Goal: Use online tool/utility: Use online tool/utility

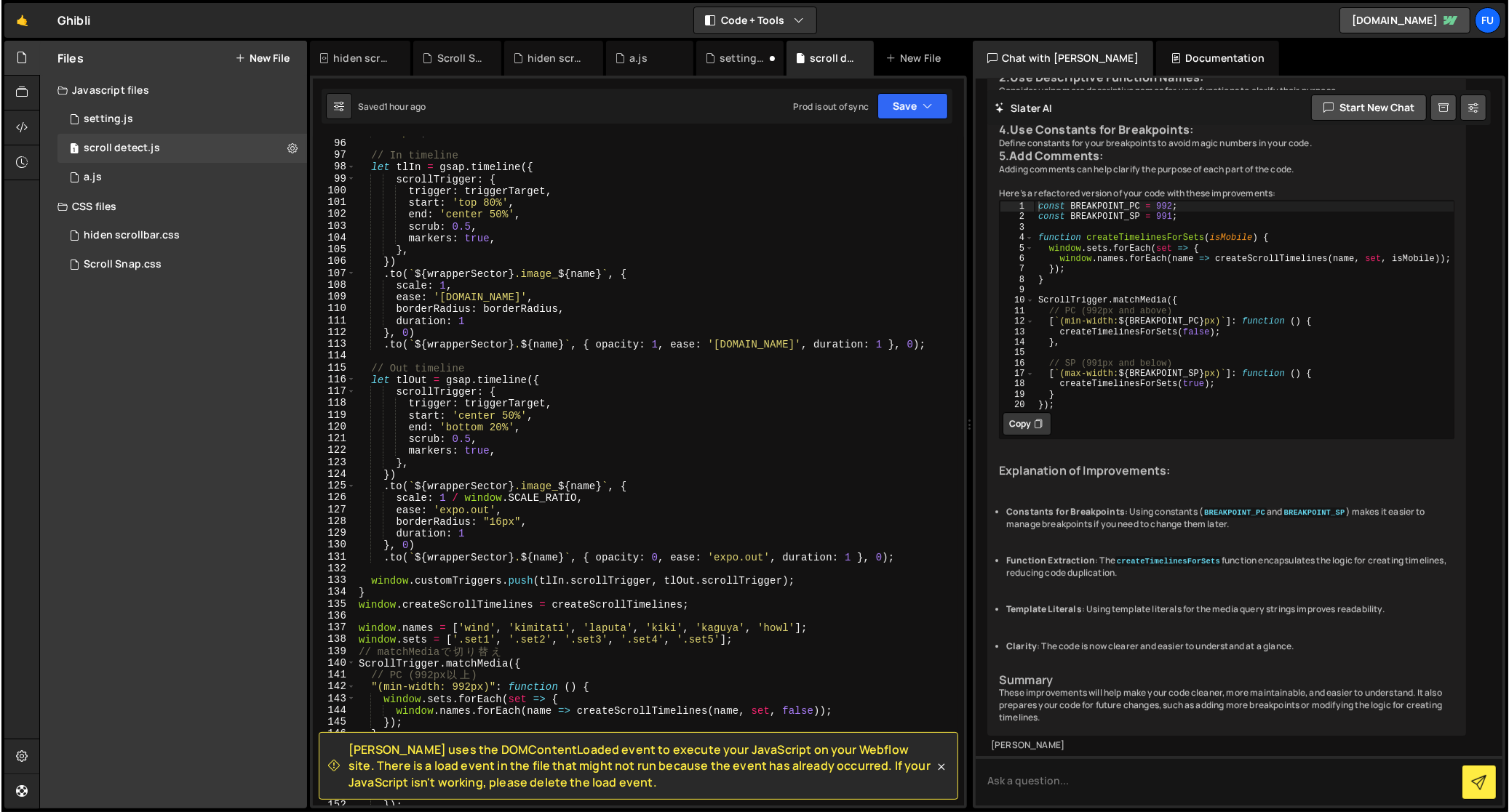
scroll to position [11280, 0]
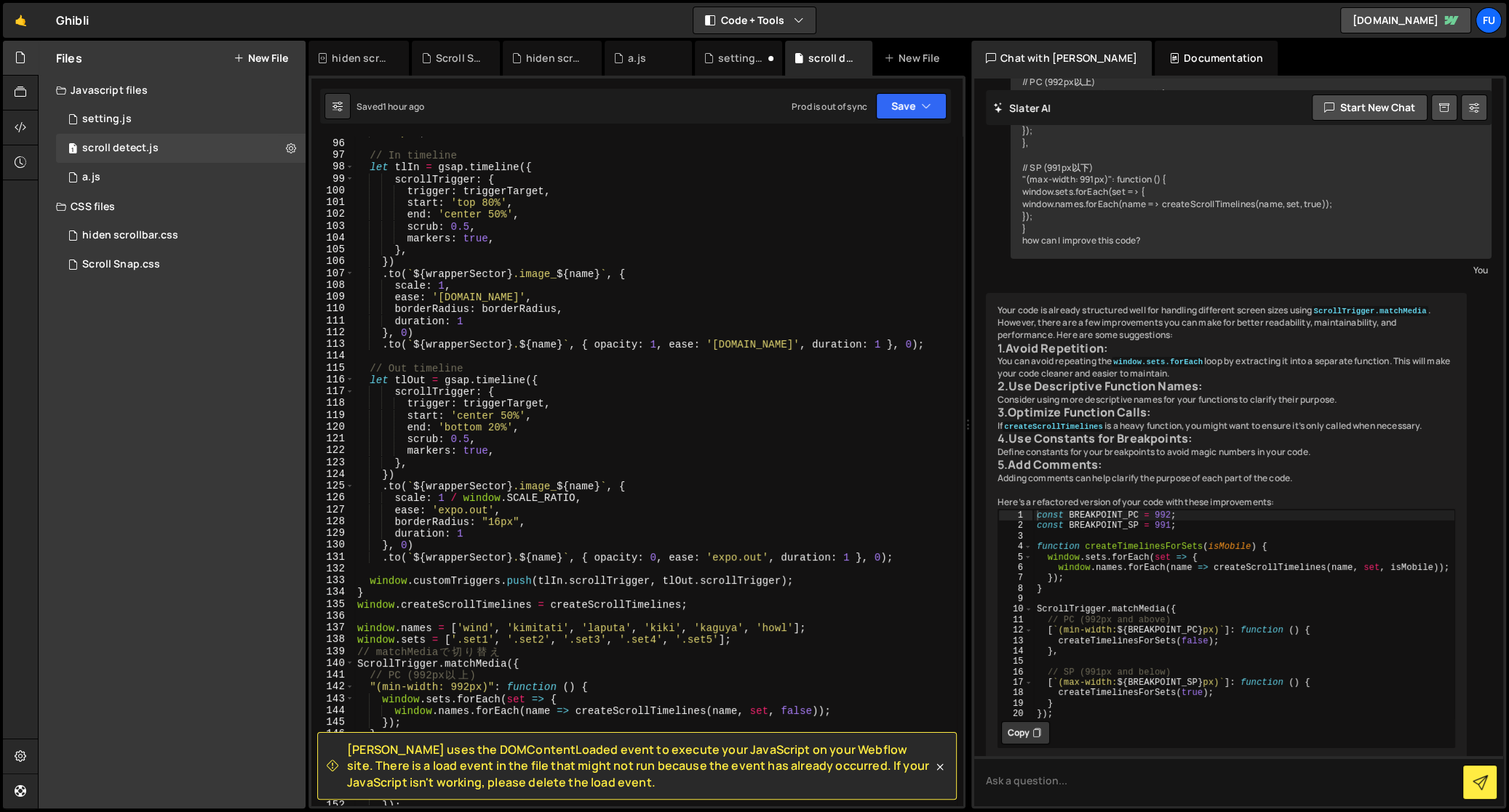
click at [763, 340] on div ""46px" ; // In timeline let tlIn = gsap . timeline ({ scrollTrigger : { trigger…" at bounding box center [655, 472] width 603 height 693
click at [860, 341] on div ""46px" ; // In timeline let tlIn = gsap . timeline ({ scrollTrigger : { trigger…" at bounding box center [655, 472] width 603 height 693
click at [938, 343] on div ""46px" ; // In timeline let tlIn = gsap . timeline ({ scrollTrigger : { trigger…" at bounding box center [655, 472] width 603 height 693
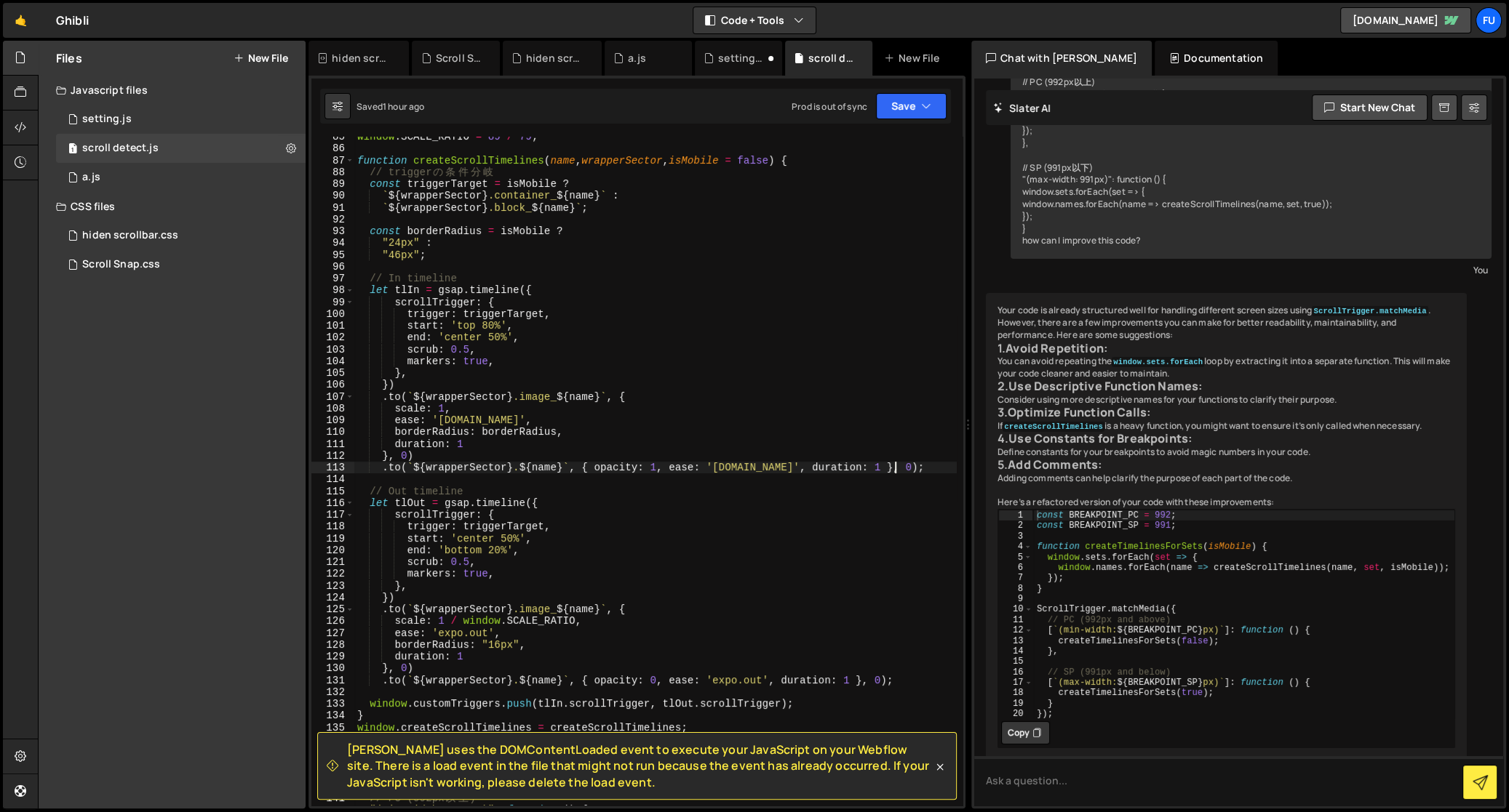
scroll to position [999, 0]
type textarea ".to(`${wrapperSector} .${name}`, { opacity: 1, ease: '[DOMAIN_NAME]', duration:…"
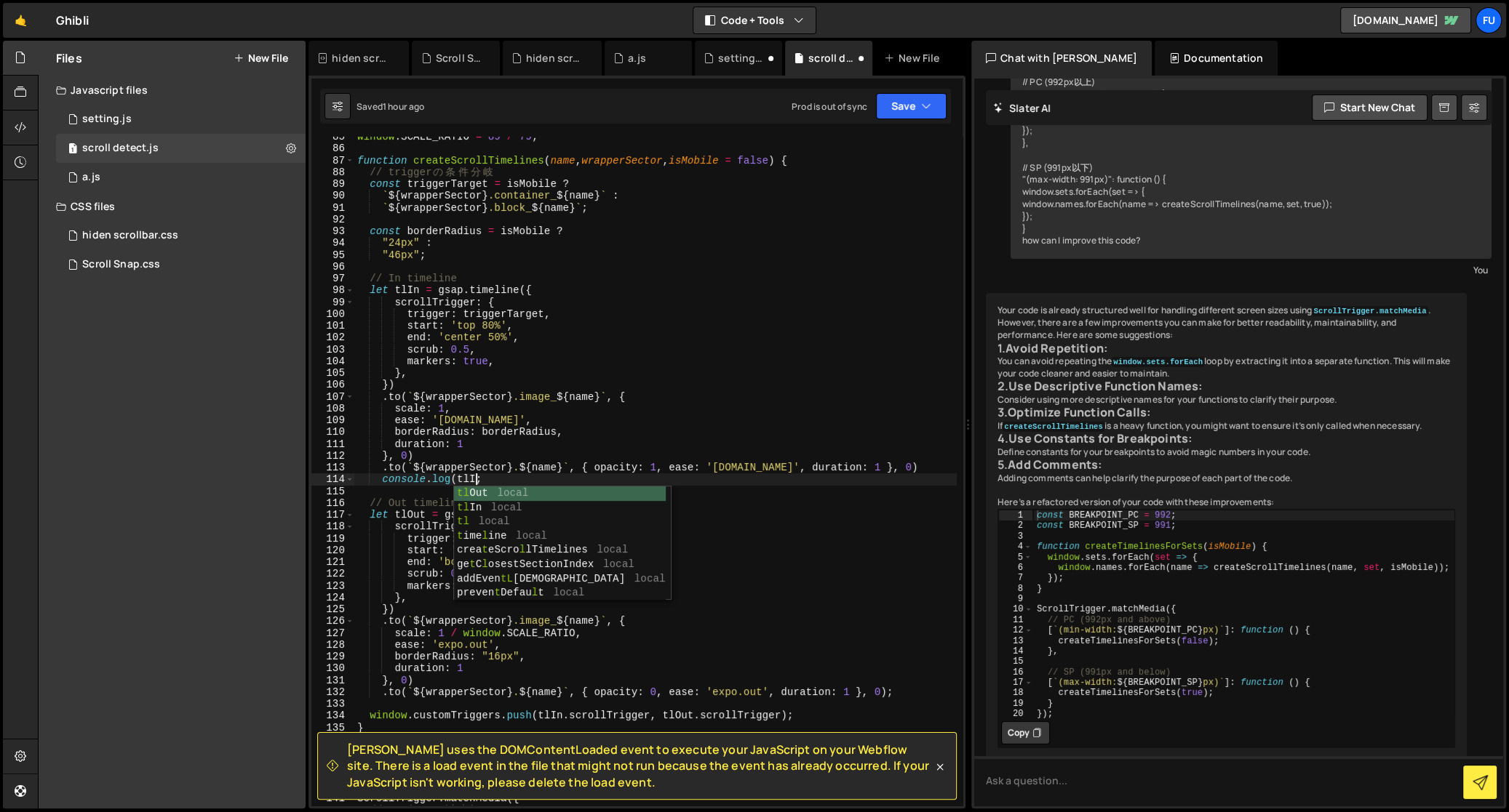
scroll to position [0, 8]
type textarea "console.log(tlIn);"
click at [565, 485] on div "window . SCALE_RATIO = 89 / 79 ; function createScrollTimelines ( name , wrappe…" at bounding box center [655, 478] width 603 height 693
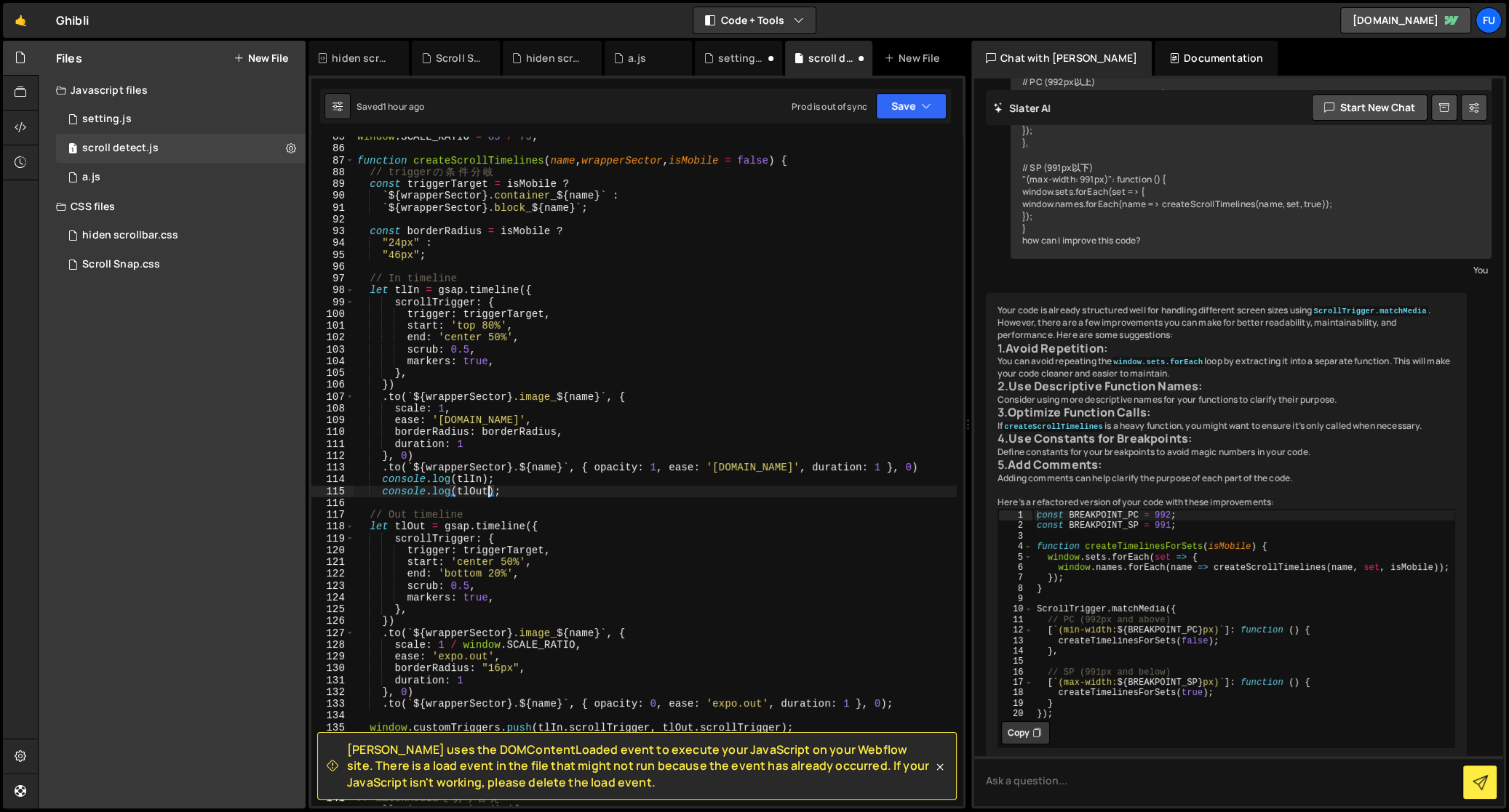
click at [616, 473] on div "window . SCALE_RATIO = 89 / 79 ; function createScrollTimelines ( name , wrappe…" at bounding box center [655, 478] width 603 height 693
drag, startPoint x: 572, startPoint y: 480, endPoint x: 612, endPoint y: 505, distance: 47.2
click at [572, 480] on div "window . SCALE_RATIO = 89 / 79 ; function createScrollTimelines ( name , wrappe…" at bounding box center [655, 478] width 603 height 693
click at [558, 517] on div "window . SCALE_RATIO = 89 / 79 ; function createScrollTimelines ( name , wrappe…" at bounding box center [655, 478] width 603 height 693
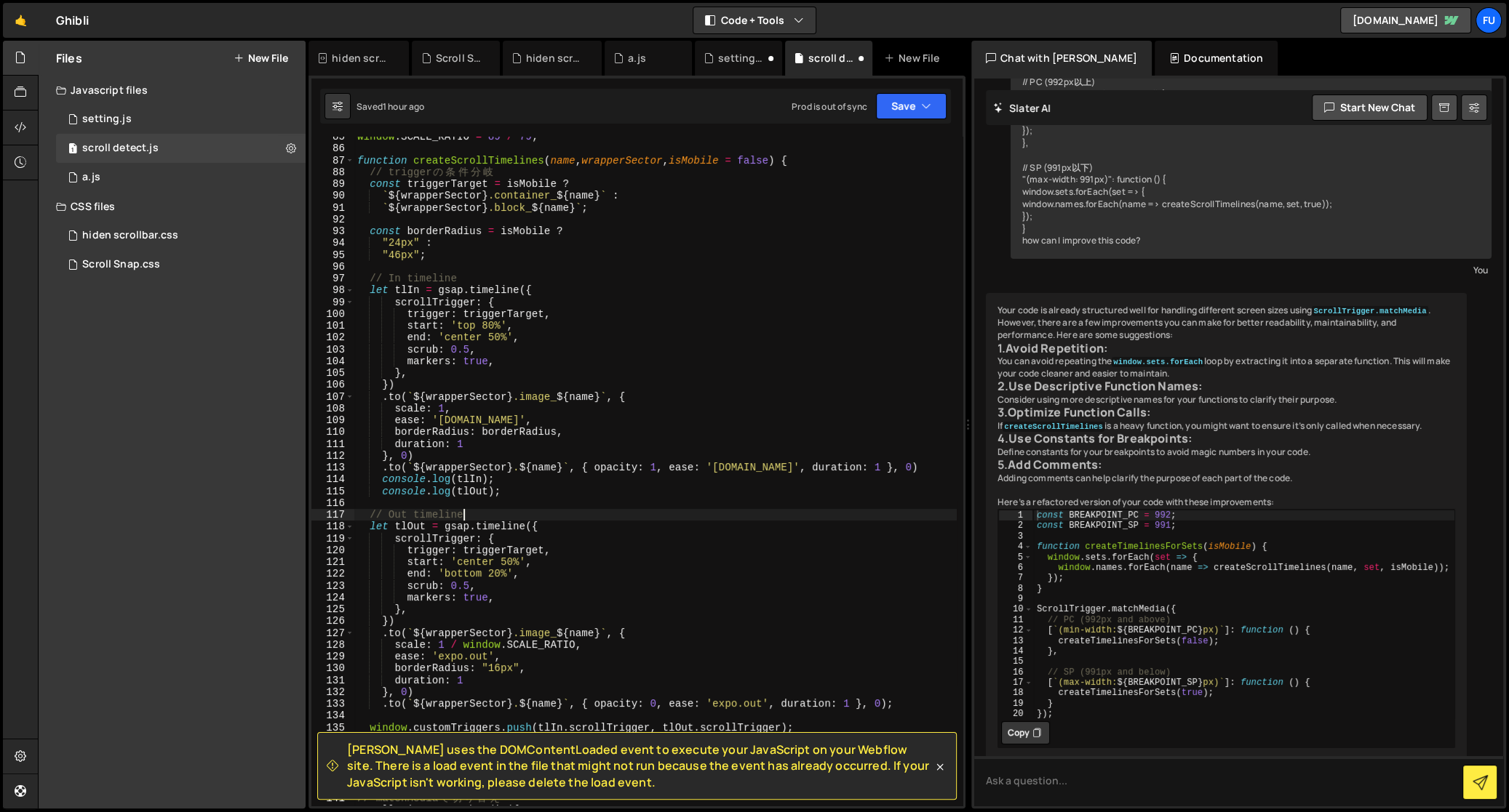
click at [557, 494] on div "window . SCALE_RATIO = 89 / 79 ; function createScrollTimelines ( name , wrappe…" at bounding box center [655, 478] width 603 height 693
drag, startPoint x: 557, startPoint y: 494, endPoint x: 314, endPoint y: 485, distance: 243.2
click at [314, 485] on div "console.log(tlOut); 85 86 87 88 89 90 91 92 93 94 95 96 97 98 99 100 101 102 10…" at bounding box center [637, 471] width 651 height 669
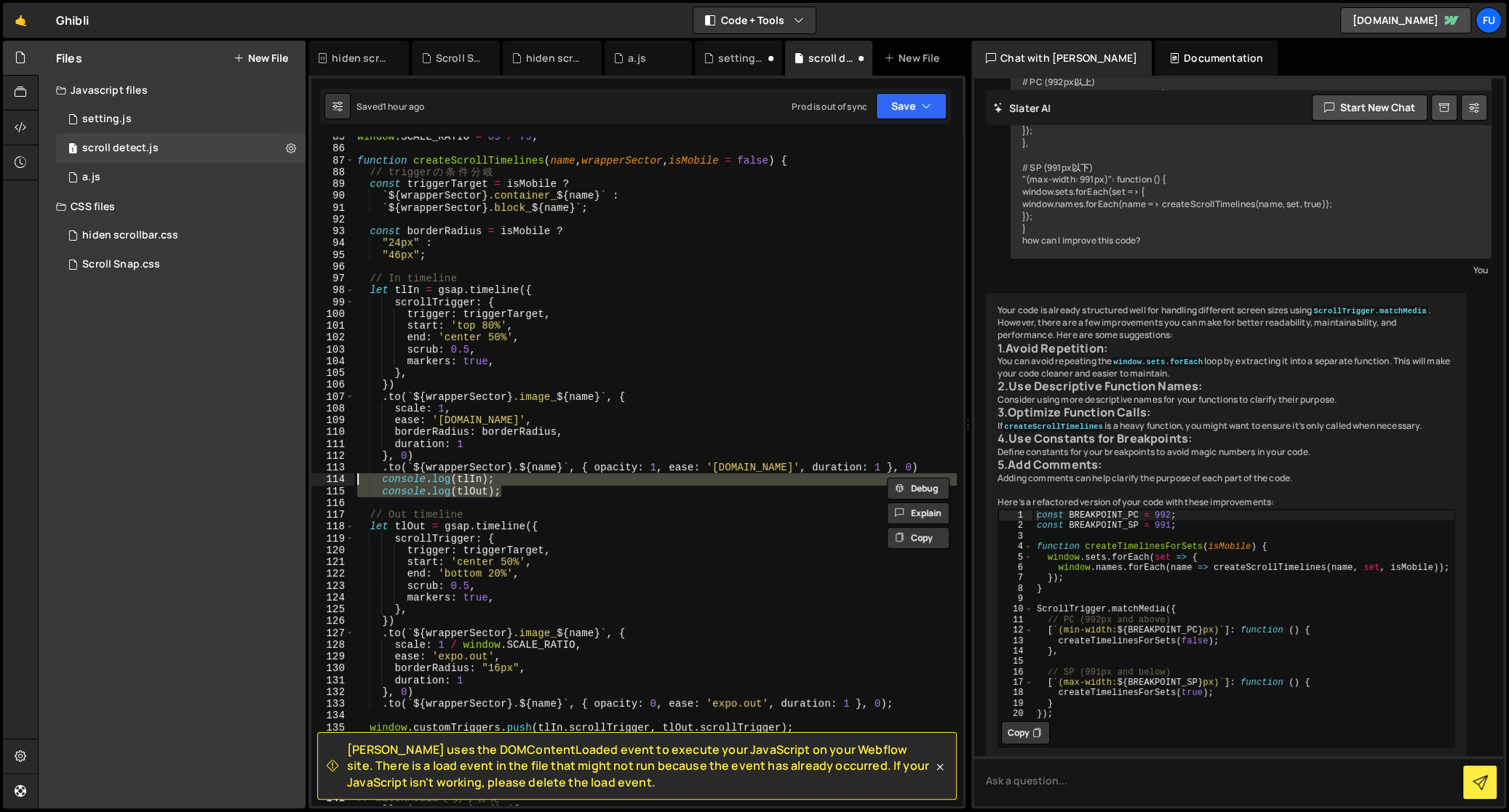
click at [538, 480] on div "window . SCALE_RATIO = 89 / 79 ; function createScrollTimelines ( name , wrappe…" at bounding box center [655, 471] width 603 height 669
type textarea "console.log(tlIn);"
click at [545, 483] on div "window . SCALE_RATIO = 89 / 79 ; function createScrollTimelines ( name , wrappe…" at bounding box center [655, 478] width 603 height 693
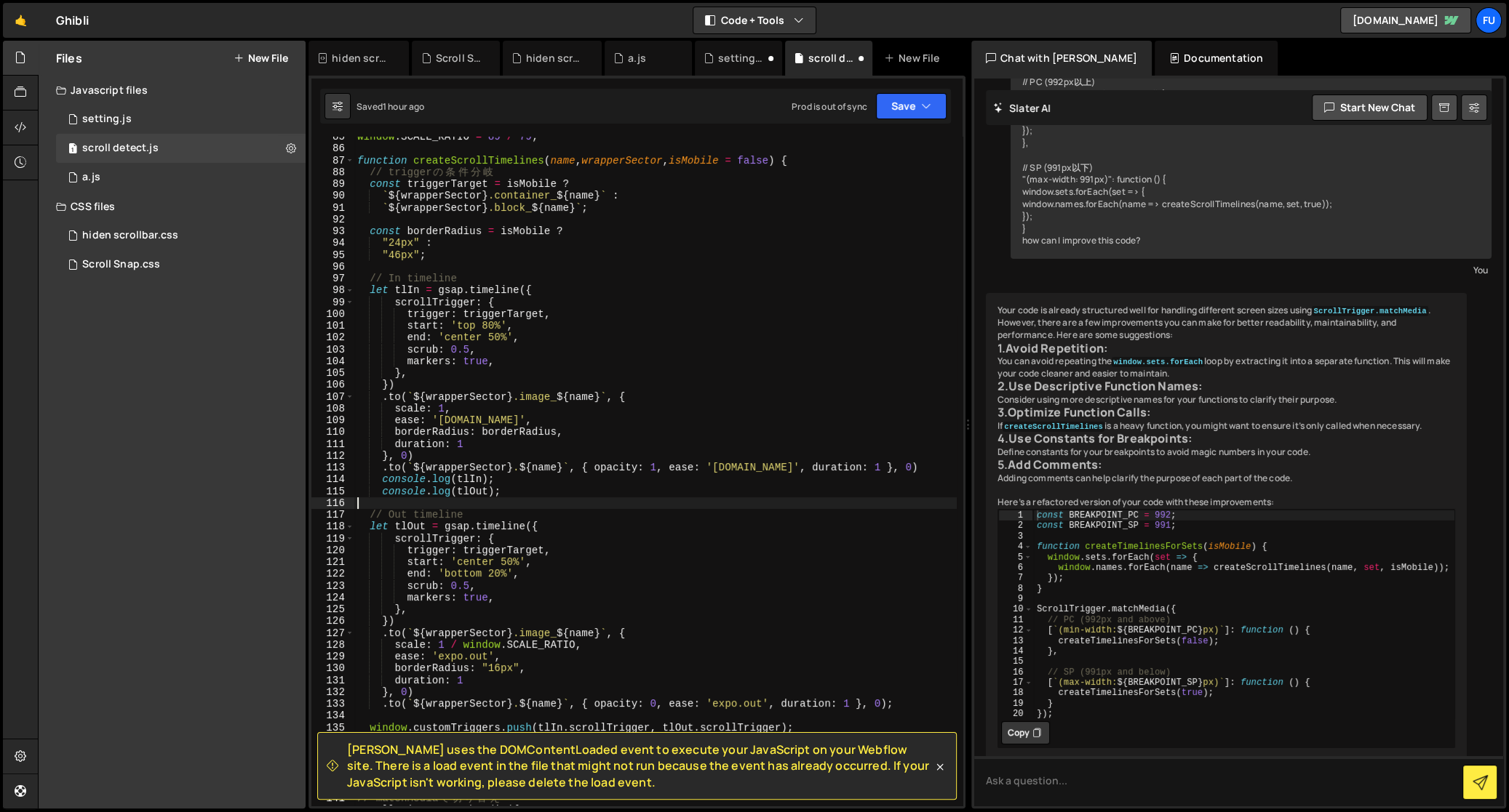
click at [518, 504] on div "window . SCALE_RATIO = 89 / 79 ; function createScrollTimelines ( name , wrappe…" at bounding box center [655, 478] width 603 height 693
drag, startPoint x: 520, startPoint y: 497, endPoint x: 350, endPoint y: 492, distance: 170.1
click at [350, 492] on div "85 86 87 88 89 90 91 92 93 94 95 96 97 98 99 100 101 102 103 104 105 106 107 10…" at bounding box center [637, 471] width 651 height 669
type textarea "console.log(tlOut);"
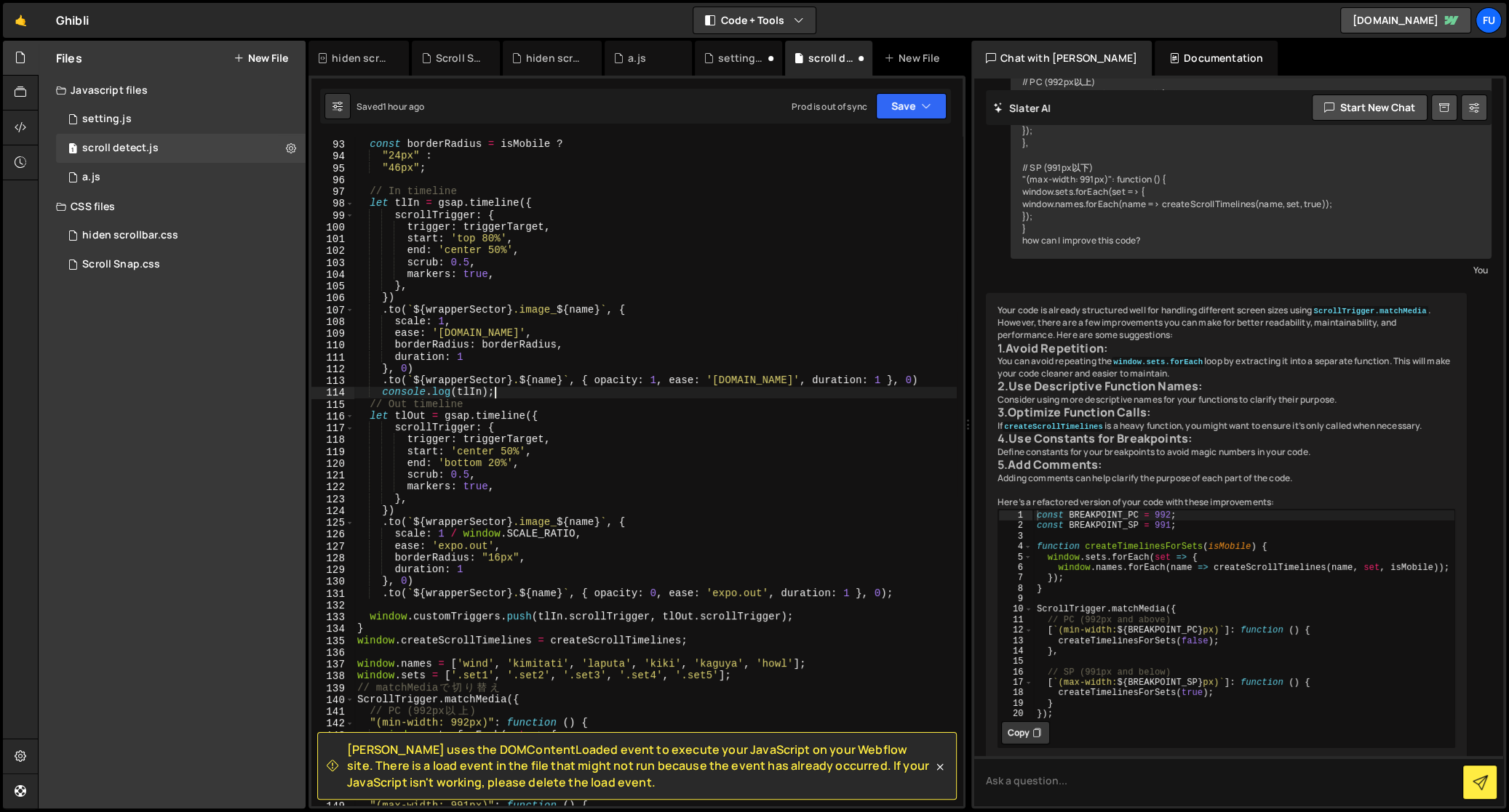
scroll to position [1156, 0]
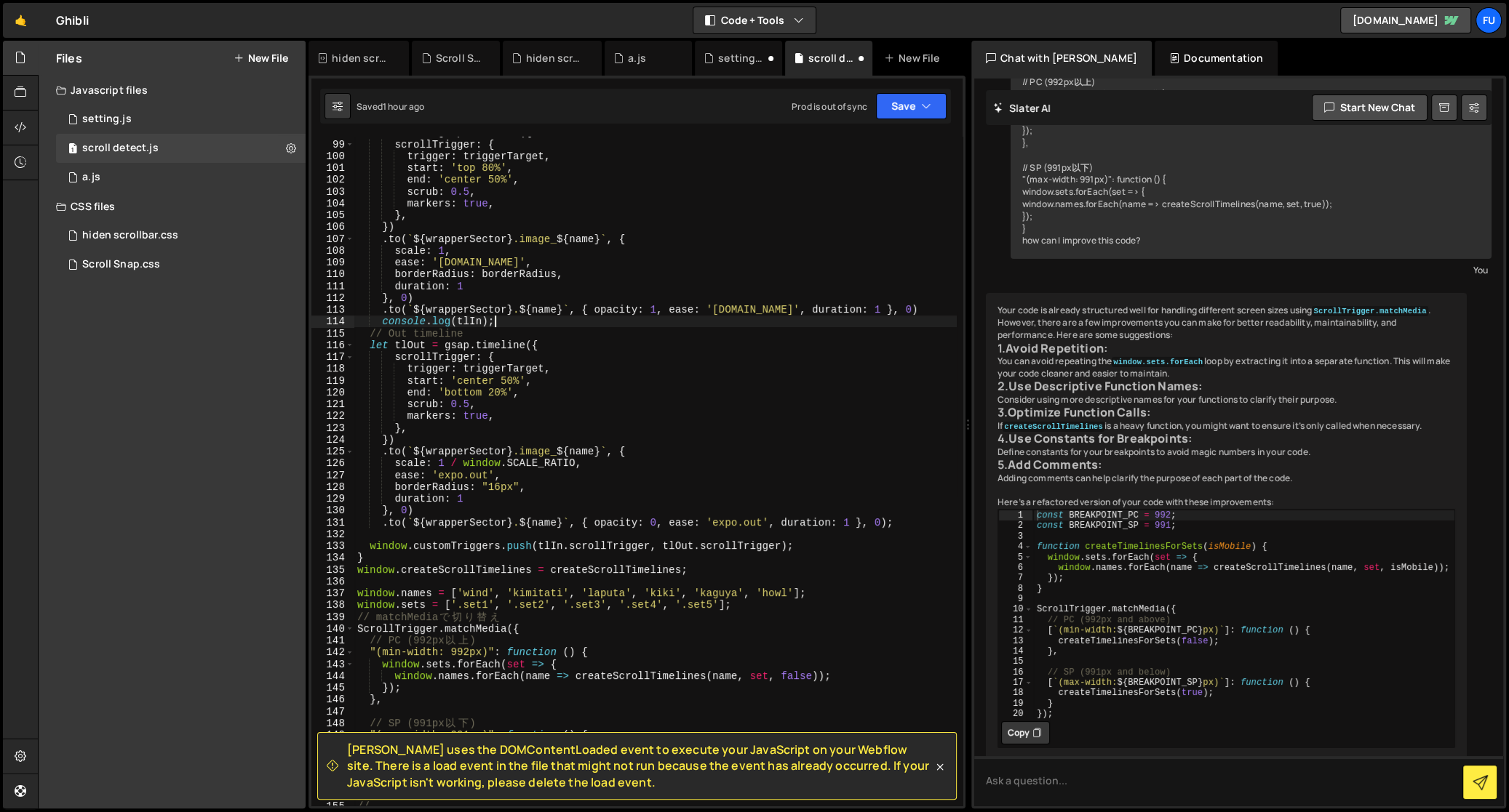
click at [817, 550] on div "let tlIn = gsap . timeline ({ scrollTrigger : { trigger : triggerTarget , start…" at bounding box center [655, 473] width 603 height 693
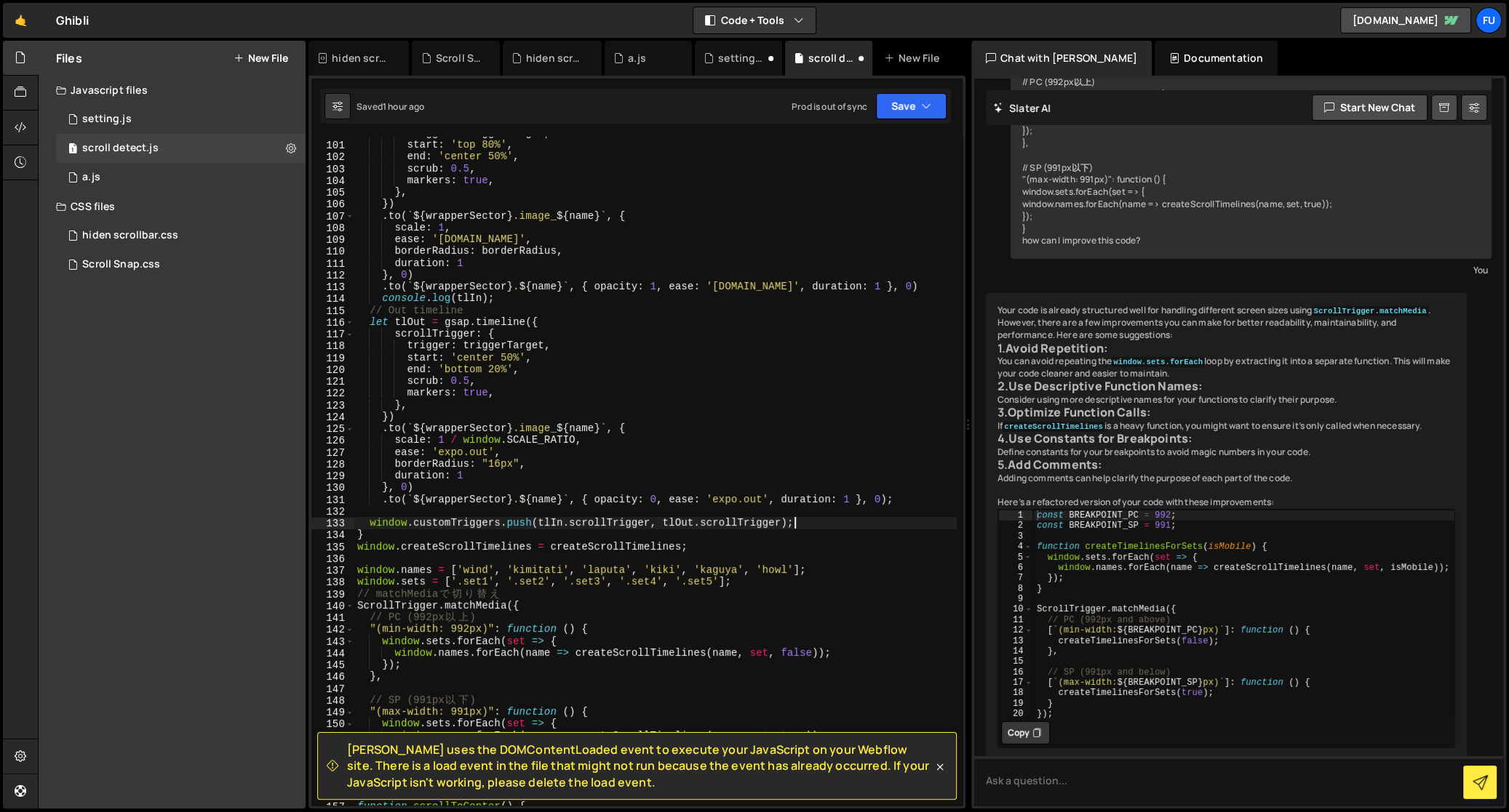
scroll to position [1179, 0]
click at [908, 488] on div "trigger : triggerTarget , start : 'top 80%' , end : 'center 50%' , scrub : 0.5 …" at bounding box center [655, 474] width 603 height 693
click at [928, 484] on div "trigger : triggerTarget , start : 'top 80%' , end : 'center 50%' , scrub : 0.5 …" at bounding box center [655, 474] width 603 height 693
click at [917, 490] on div "trigger : triggerTarget , start : 'top 80%' , end : 'center 50%' , scrub : 0.5 …" at bounding box center [655, 474] width 603 height 693
click at [917, 493] on div "trigger : triggerTarget , start : 'top 80%' , end : 'center 50%' , scrub : 0.5 …" at bounding box center [655, 474] width 603 height 693
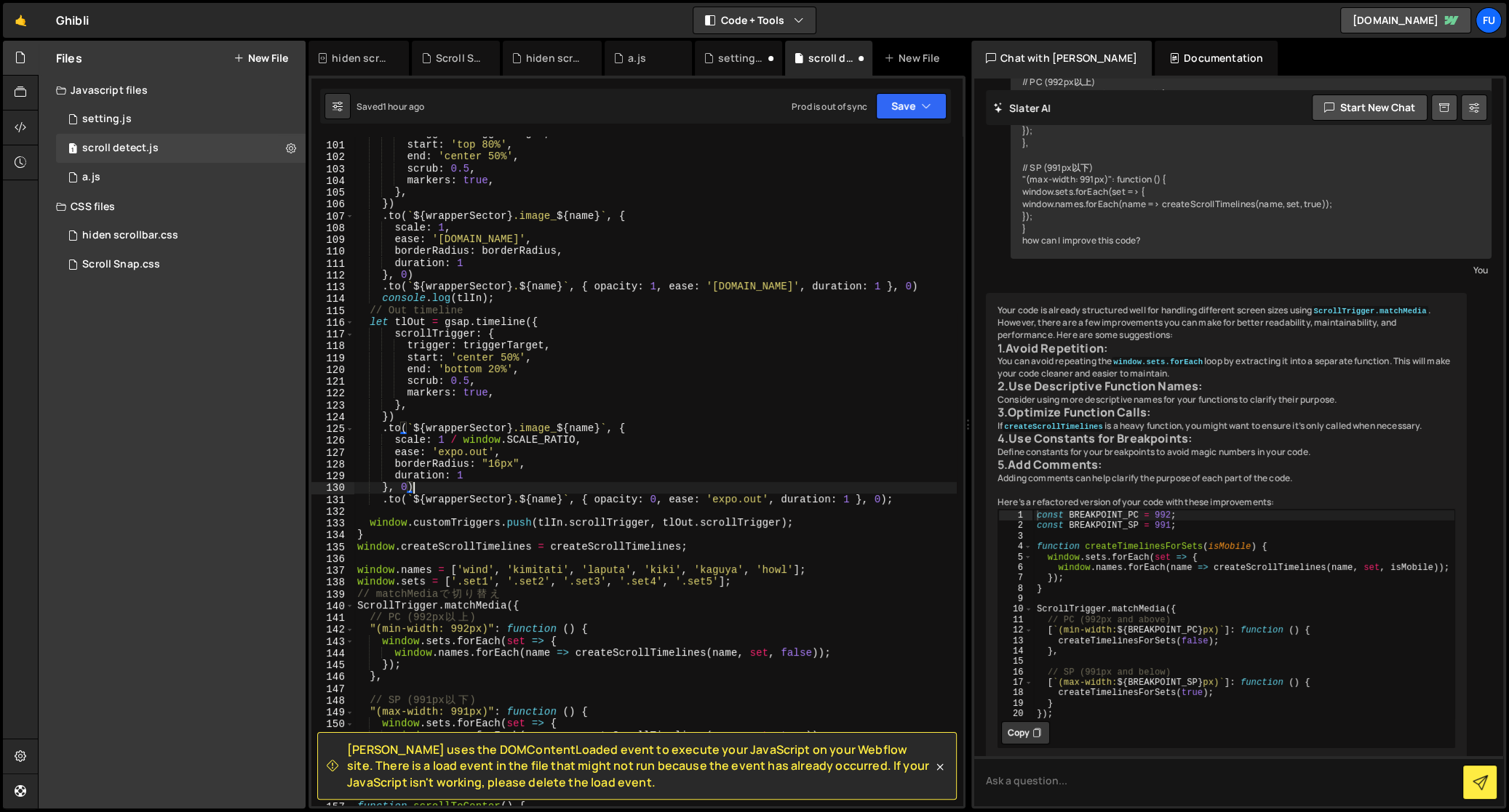
click at [914, 501] on div "trigger : triggerTarget , start : 'top 80%' , end : 'center 50%' , scrub : 0.5 …" at bounding box center [655, 474] width 603 height 693
type textarea ".to(`${wrapperSector} .${name}`, { opacity: 0, ease: 'expo.out', duration: 1 },…"
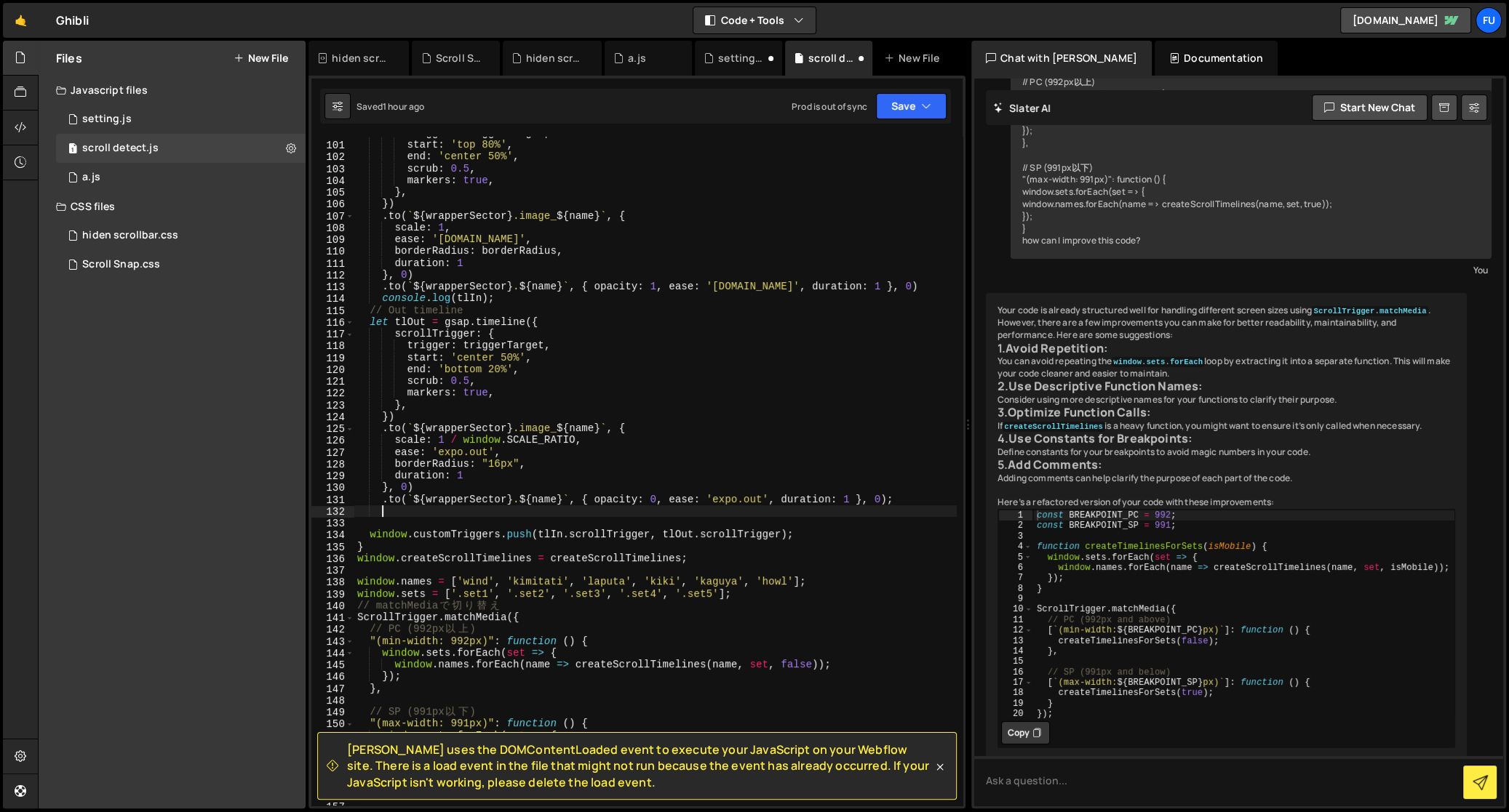
paste textarea
drag, startPoint x: 430, startPoint y: 509, endPoint x: 329, endPoint y: 509, distance: 101.0
click at [329, 509] on div "100 101 102 103 104 105 106 107 108 109 110 111 112 113 114 115 116 117 118 119…" at bounding box center [637, 471] width 651 height 669
click at [538, 539] on div "trigger : triggerTarget , start : 'top 80%' , end : 'center 50%' , scrub : 0.5 …" at bounding box center [655, 474] width 603 height 693
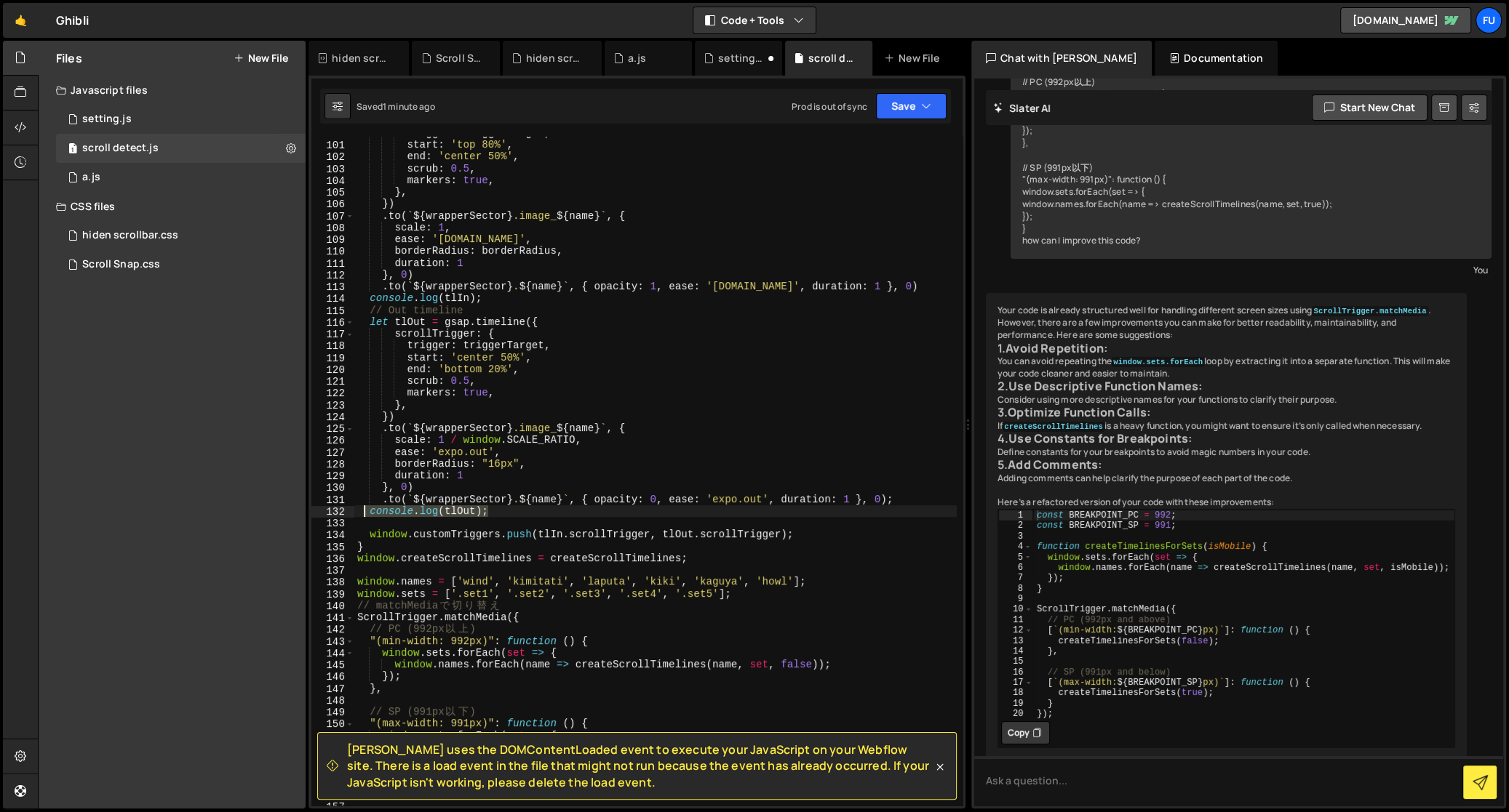
drag, startPoint x: 518, startPoint y: 509, endPoint x: 366, endPoint y: 509, distance: 152.0
click at [366, 509] on div "trigger : triggerTarget , start : 'top 80%' , end : 'center 50%' , scrub : 0.5 …" at bounding box center [655, 474] width 603 height 693
click at [419, 510] on div "trigger : triggerTarget , start : 'top 80%' , end : 'center 50%' , scrub : 0.5 …" at bounding box center [655, 471] width 603 height 669
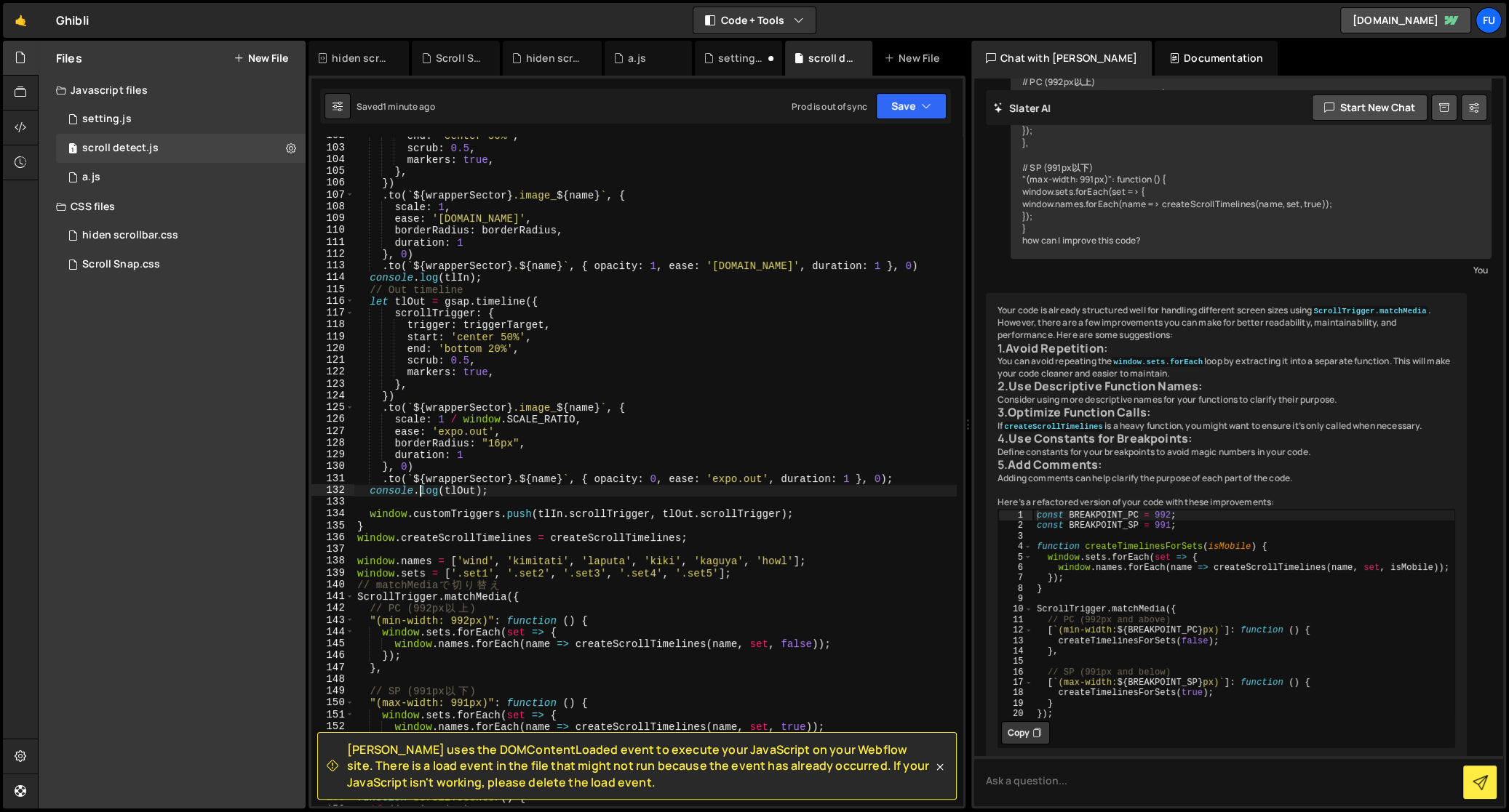
scroll to position [1219, 0]
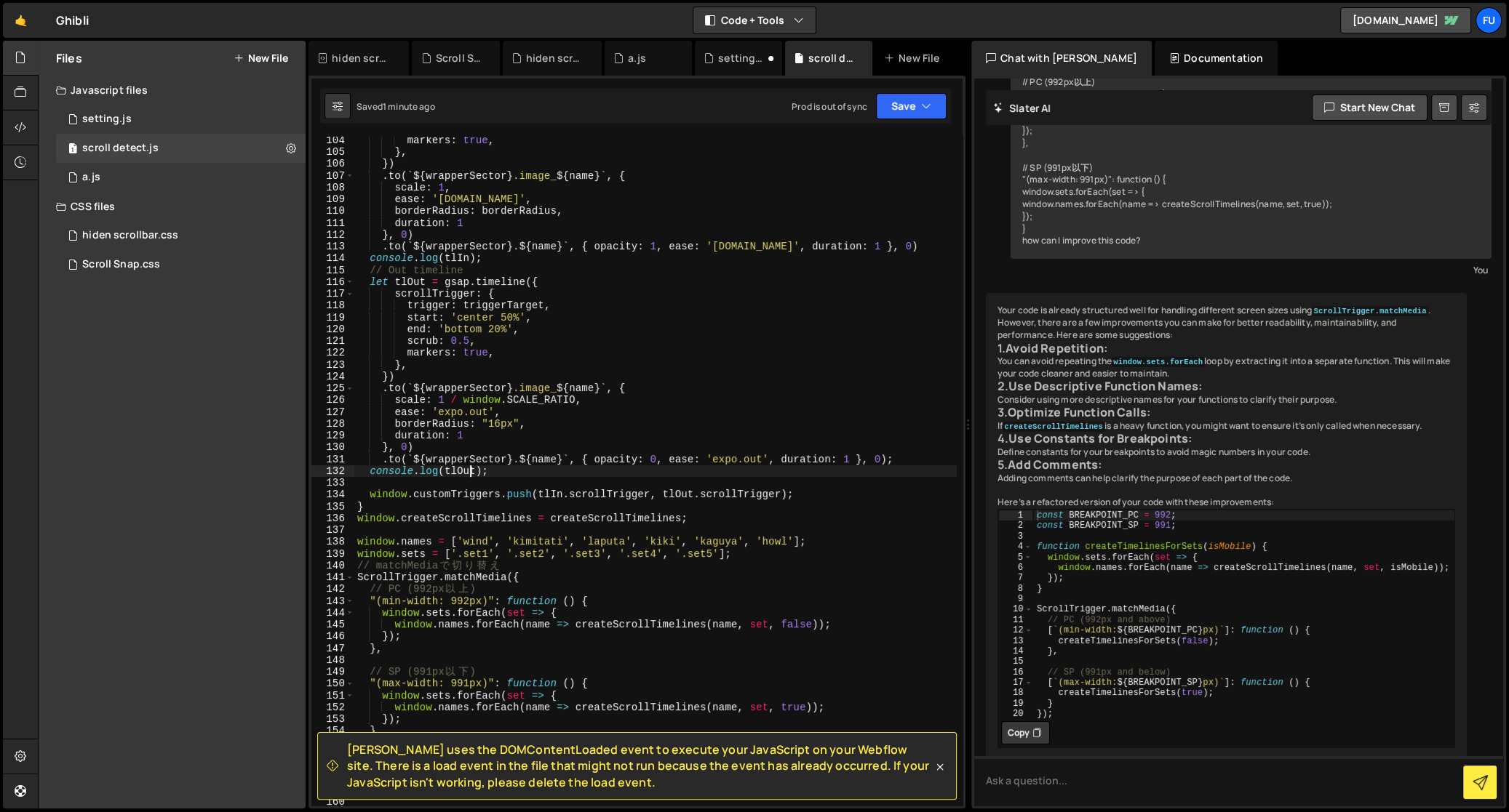
click at [473, 471] on div "markers : true , } , }) . to ( ` ${ wrapperSector } .image_ ${ name } ` , { sca…" at bounding box center [655, 481] width 603 height 693
click at [477, 472] on div "markers : true , } , }) . to ( ` ${ wrapperSector } .image_ ${ name } ` , { sca…" at bounding box center [655, 481] width 603 height 693
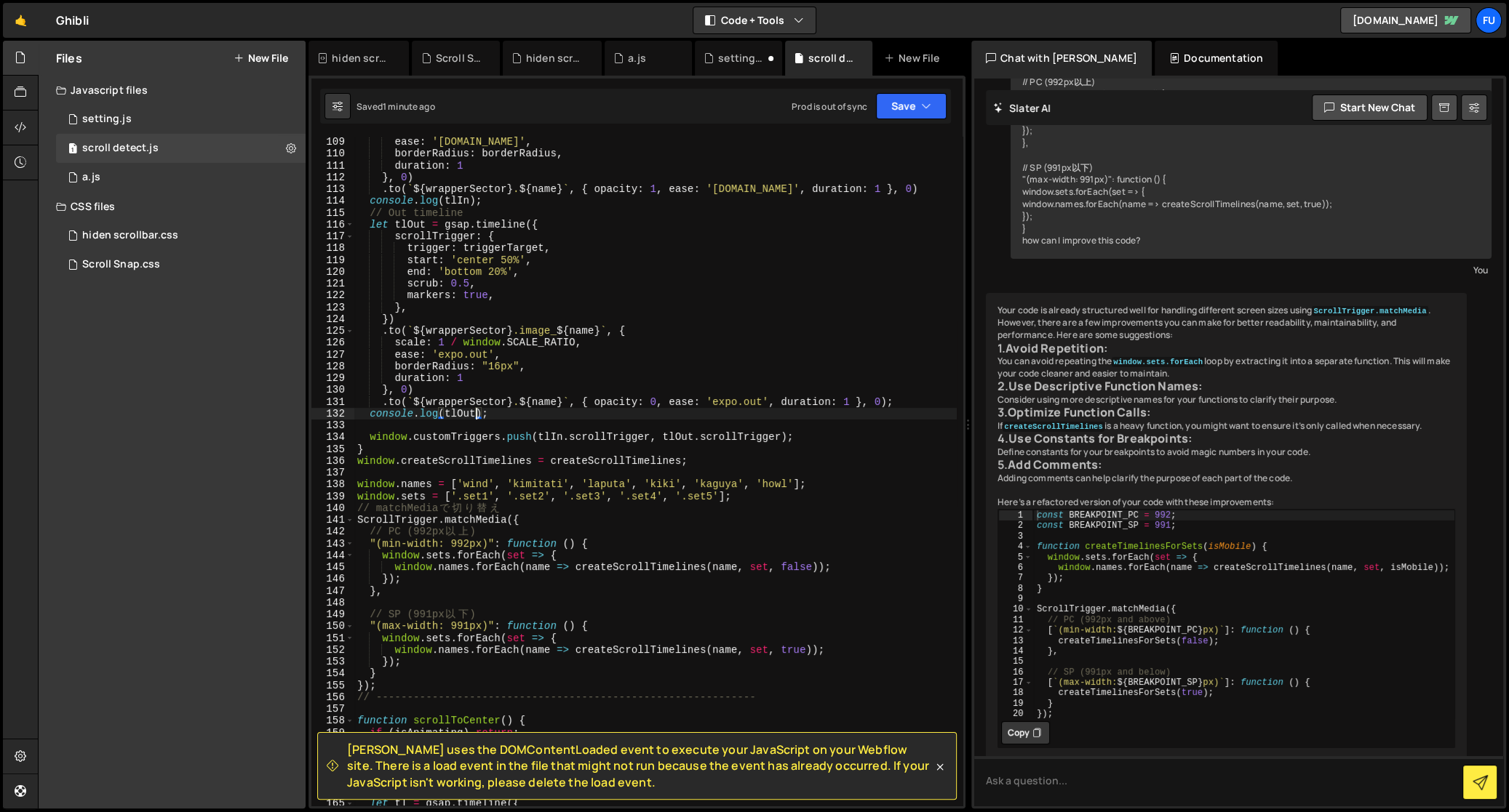
scroll to position [1276, 0]
click at [443, 410] on div "ease : '[DOMAIN_NAME]' , borderRadius : borderRadius , duration : 1 } , 0 ) . t…" at bounding box center [655, 483] width 603 height 693
click at [443, 413] on div "ease : '[DOMAIN_NAME]' , borderRadius : borderRadius , duration : 1 } , 0 ) . t…" at bounding box center [655, 483] width 603 height 693
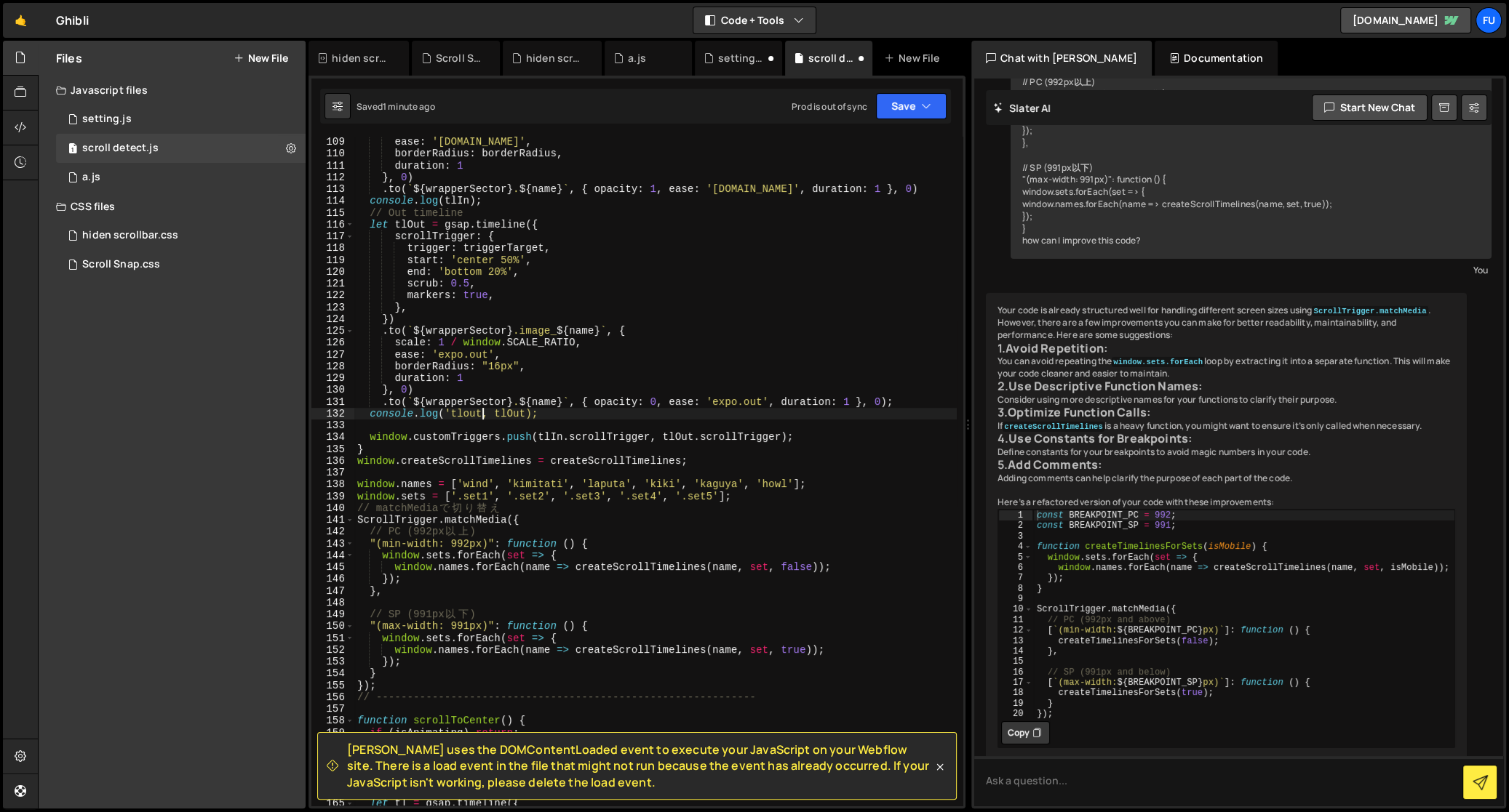
click at [481, 413] on div "ease : '[DOMAIN_NAME]' , borderRadius : borderRadius , duration : 1 } , 0 ) . t…" at bounding box center [655, 483] width 603 height 693
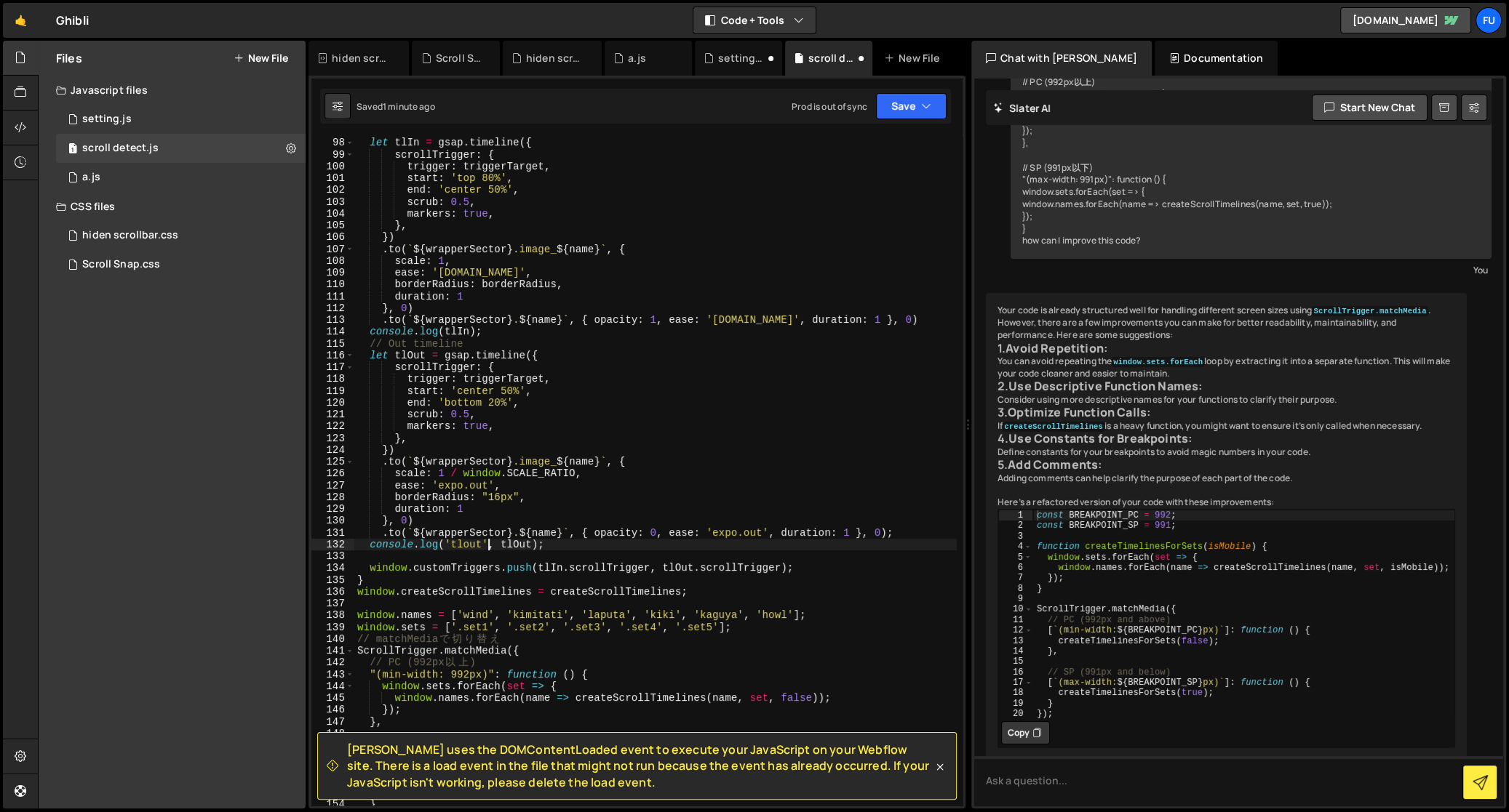
scroll to position [1133, 0]
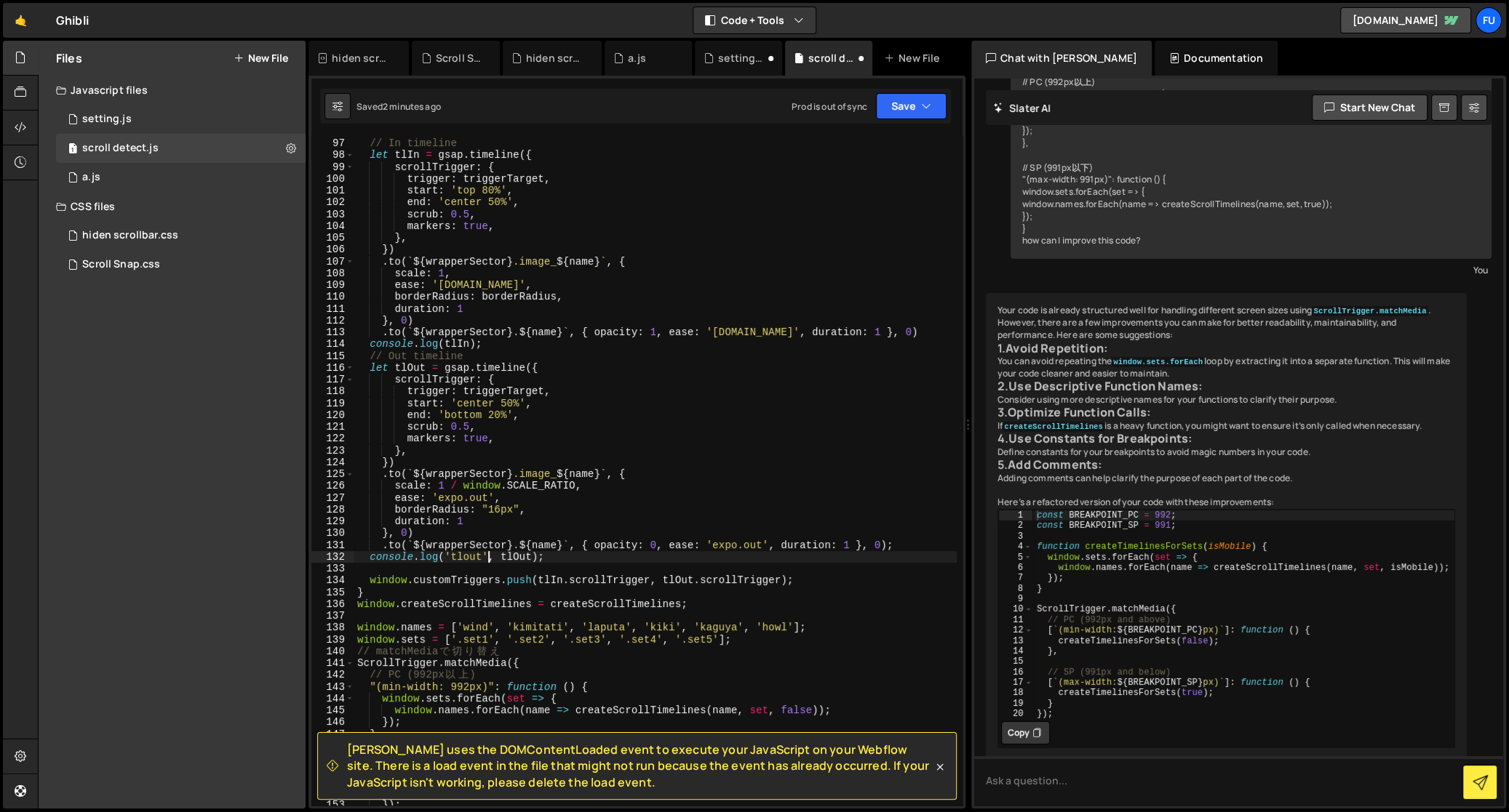
click at [443, 342] on div "// In timeline let tlIn = gsap . timeline ({ scrollTrigger : { trigger : trigge…" at bounding box center [655, 472] width 603 height 693
type textarea "console.log('tlin', tlIn);"
